Goal: Obtain resource: Obtain resource

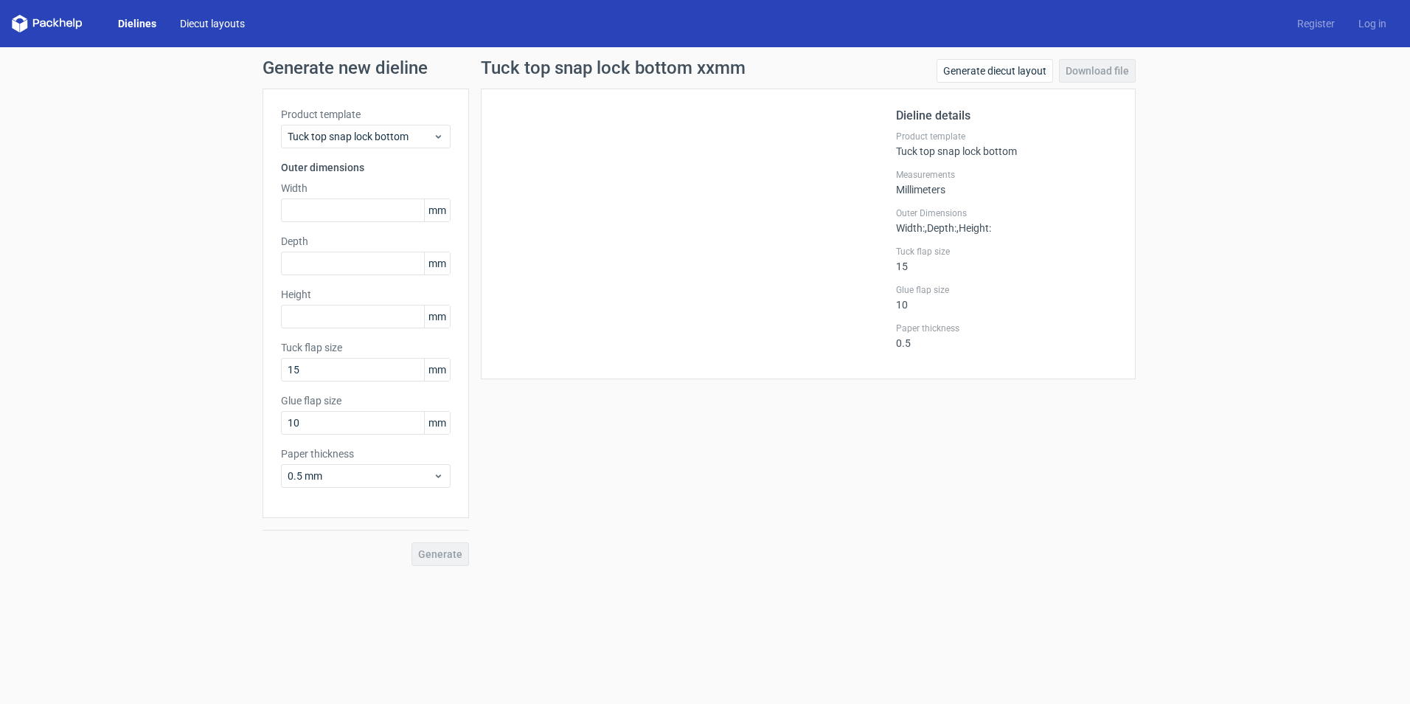
click at [226, 19] on link "Diecut layouts" at bounding box center [212, 23] width 89 height 15
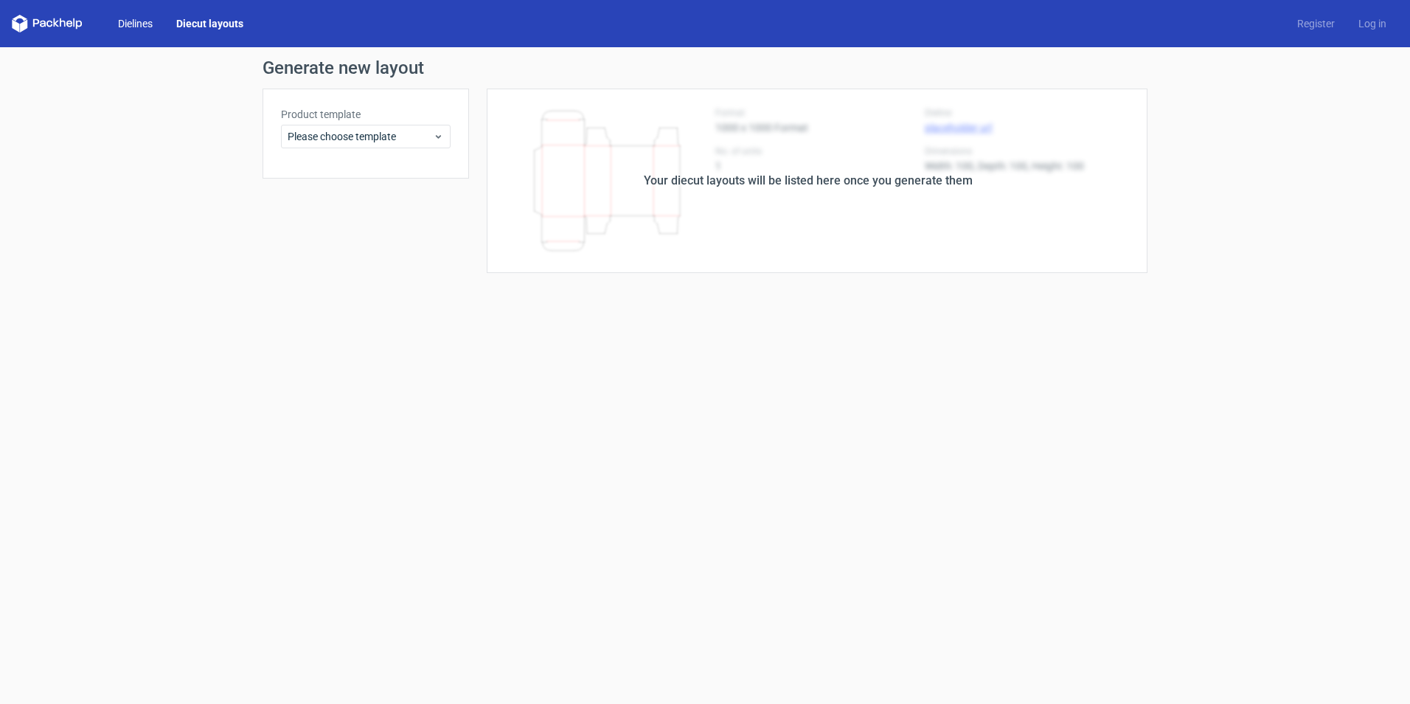
click at [143, 26] on link "Dielines" at bounding box center [135, 23] width 58 height 15
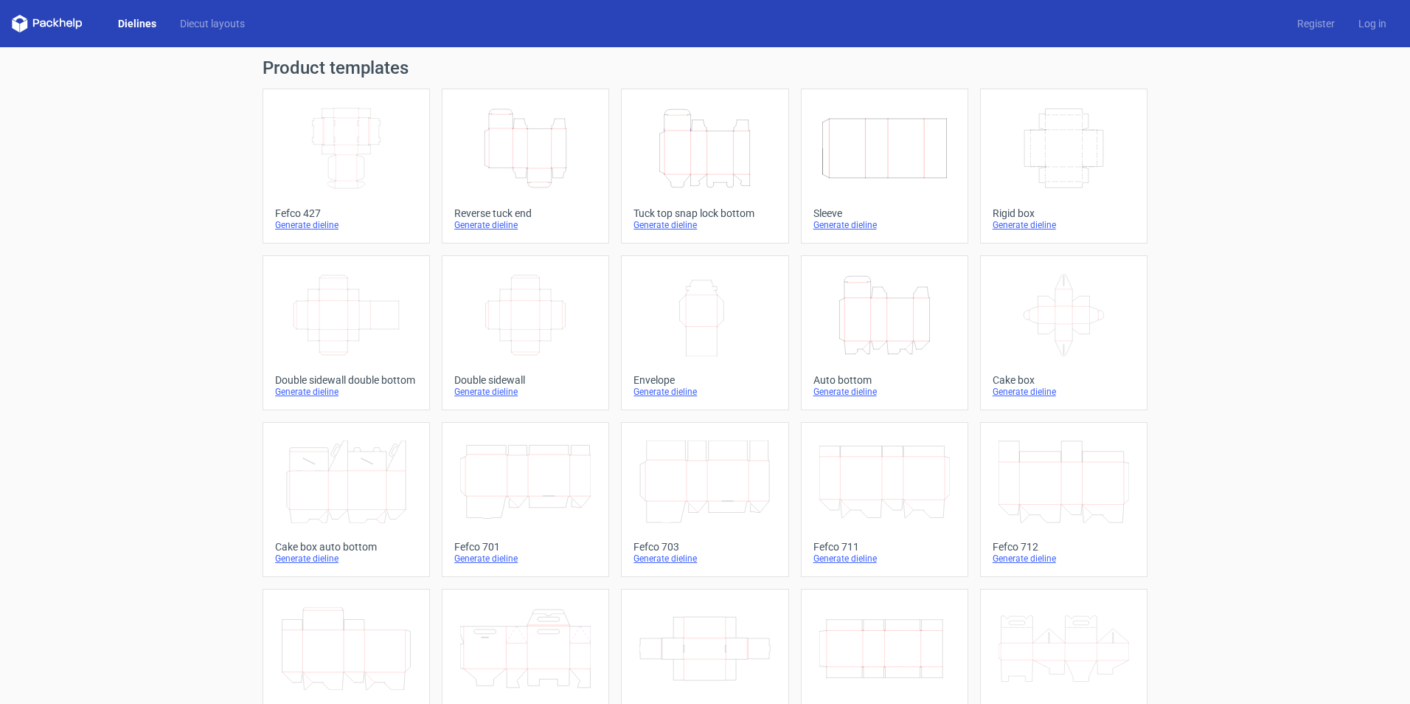
click at [558, 186] on icon "Height Depth Width" at bounding box center [525, 148] width 131 height 83
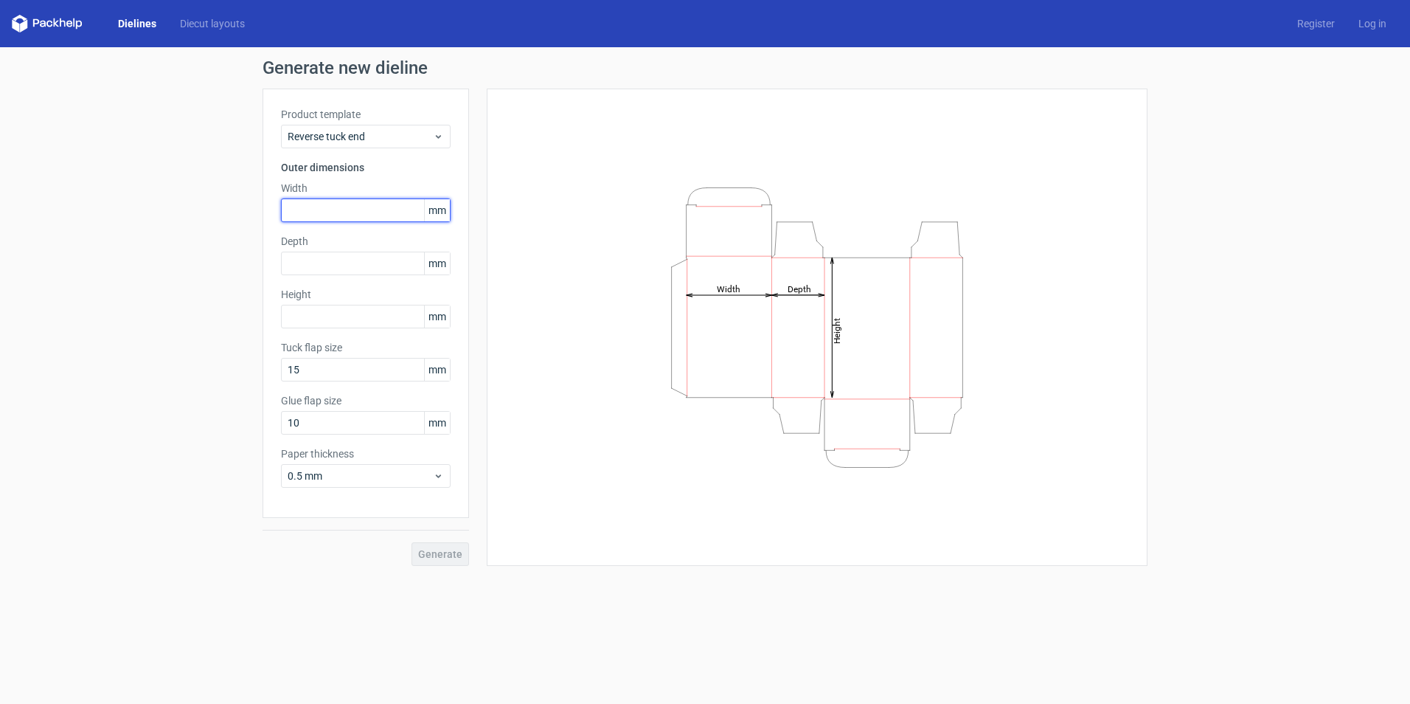
click at [334, 209] on input "text" at bounding box center [366, 210] width 170 height 24
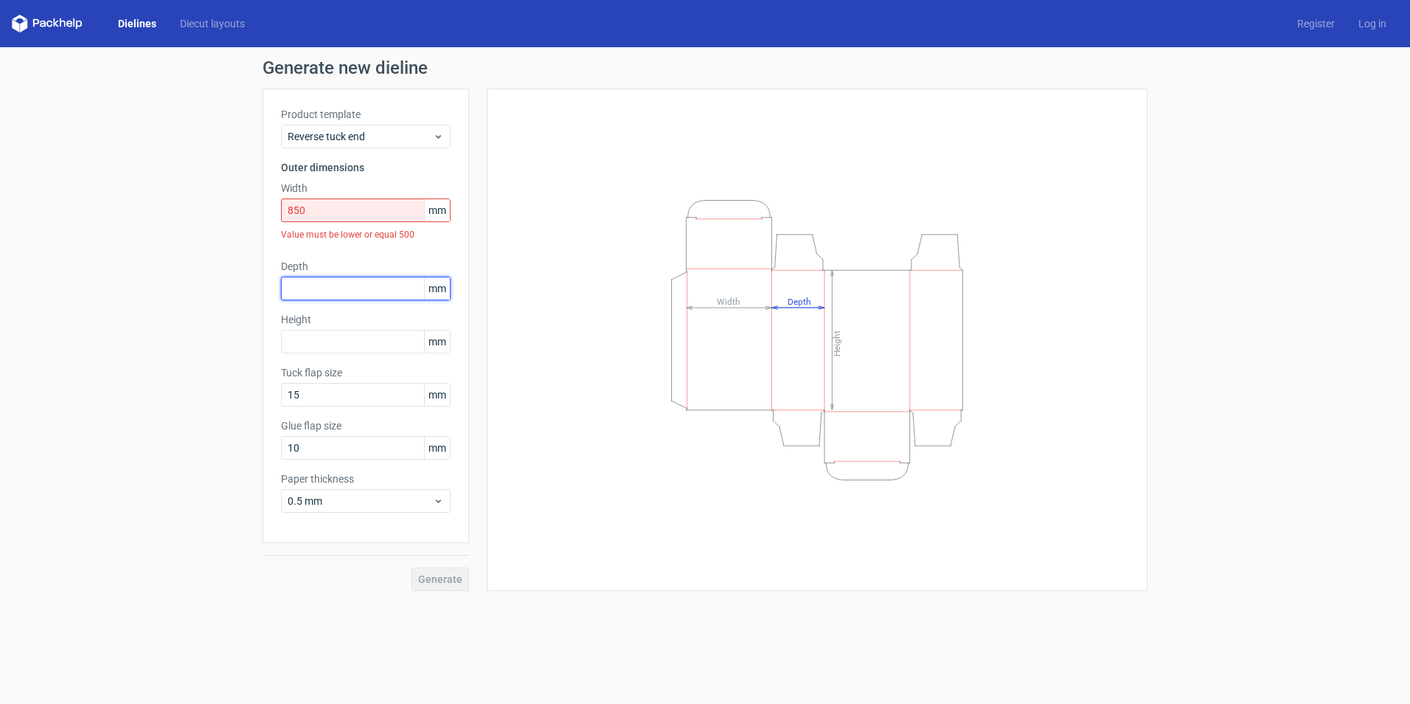
click at [339, 265] on div "Depth mm" at bounding box center [366, 279] width 170 height 41
click at [310, 208] on input "850" at bounding box center [366, 210] width 170 height 24
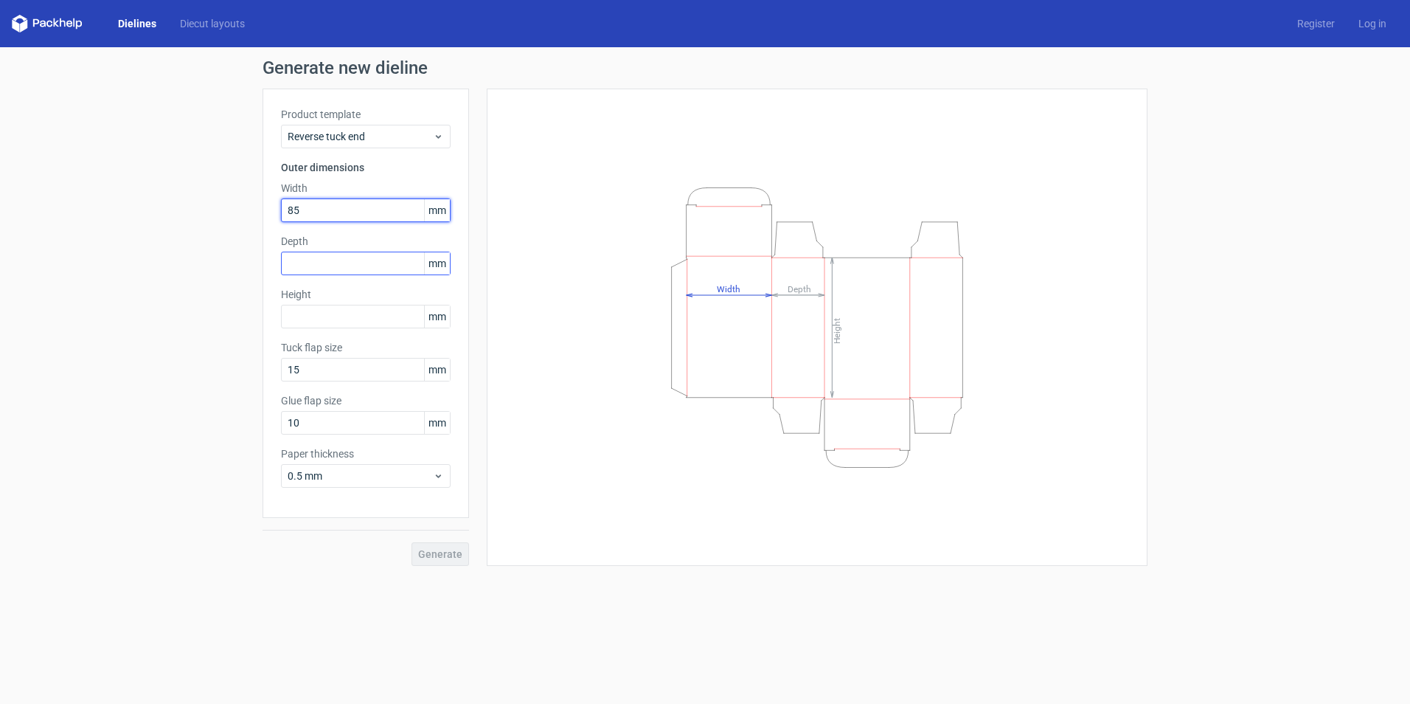
type input "85"
click at [330, 267] on input "text" at bounding box center [366, 263] width 170 height 24
type input "38"
click at [355, 321] on input "text" at bounding box center [366, 317] width 170 height 24
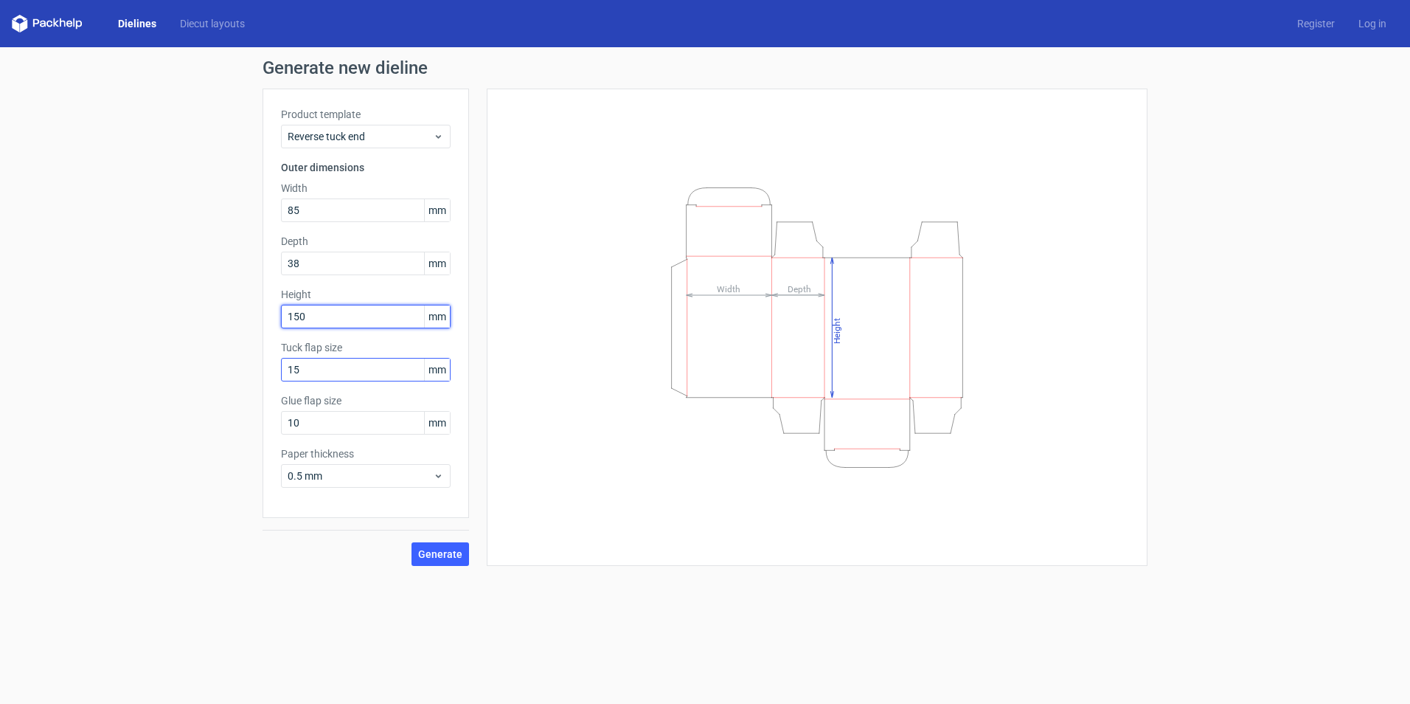
type input "150"
click at [362, 378] on input "15" at bounding box center [366, 370] width 170 height 24
type input "1"
type input "20"
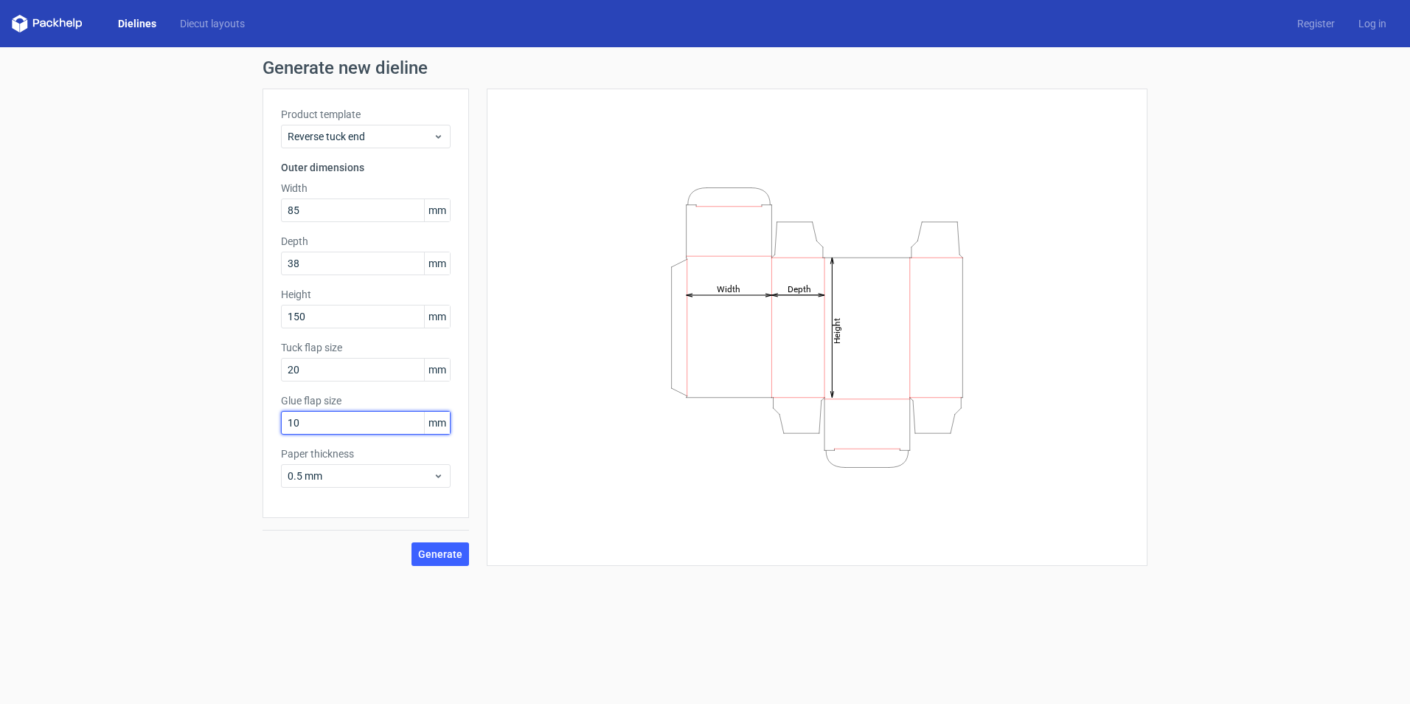
click at [304, 420] on input "10" at bounding box center [366, 423] width 170 height 24
type input "15"
click at [434, 552] on span "Generate" at bounding box center [440, 554] width 44 height 10
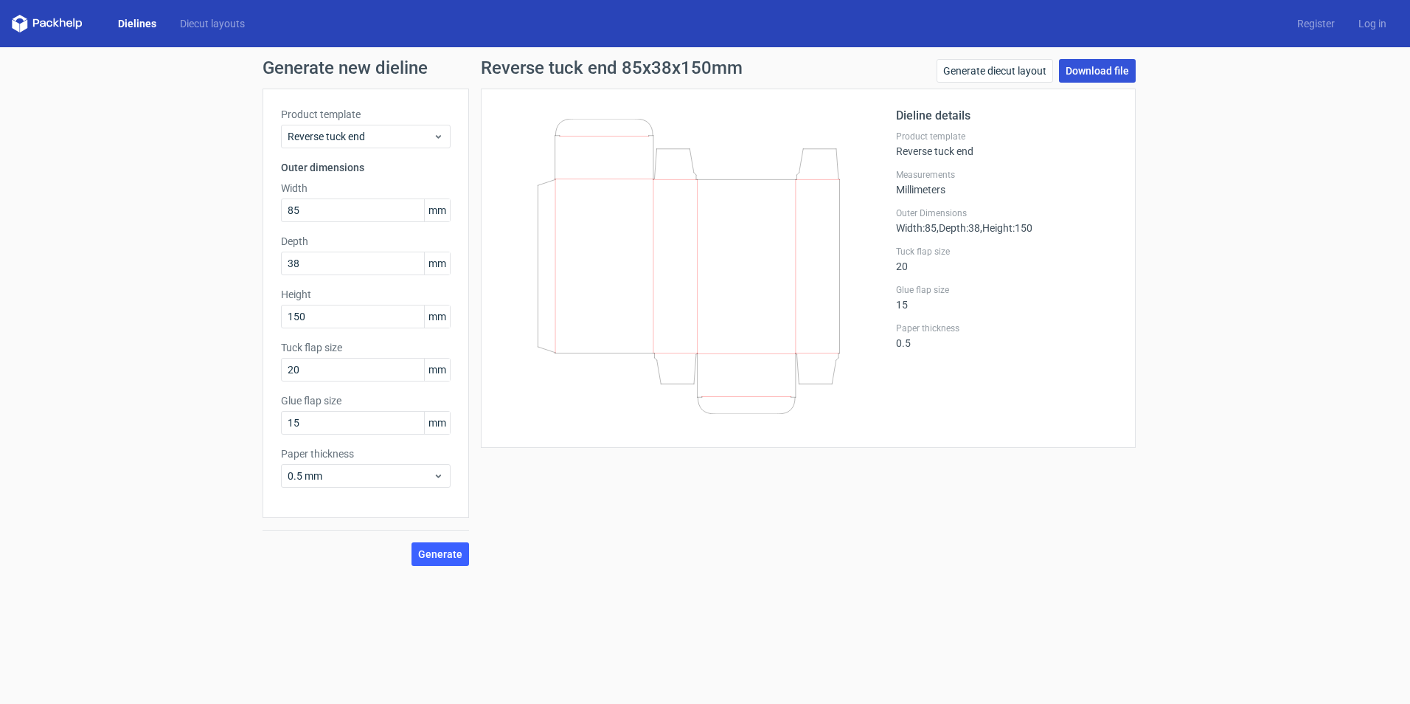
click at [1085, 64] on link "Download file" at bounding box center [1097, 71] width 77 height 24
